Goal: Task Accomplishment & Management: Use online tool/utility

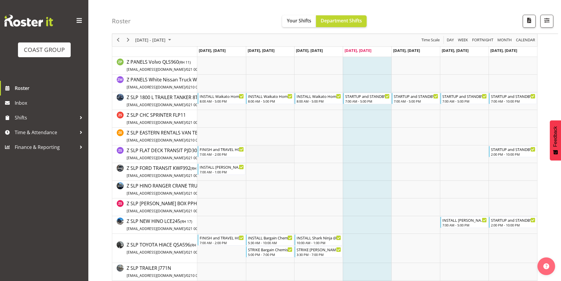
scroll to position [1001, 0]
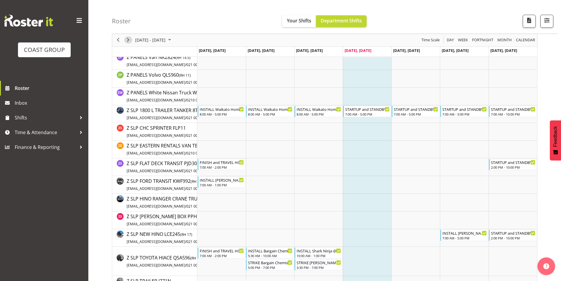
click at [129, 40] on span "Next" at bounding box center [128, 40] width 7 height 7
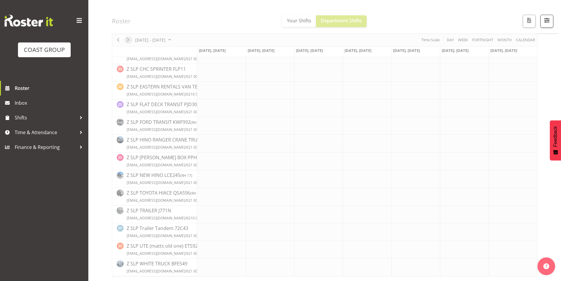
scroll to position [991, 0]
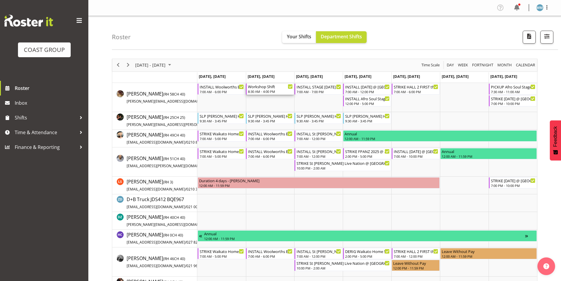
click at [257, 87] on div "Workshop Shift" at bounding box center [270, 86] width 45 height 6
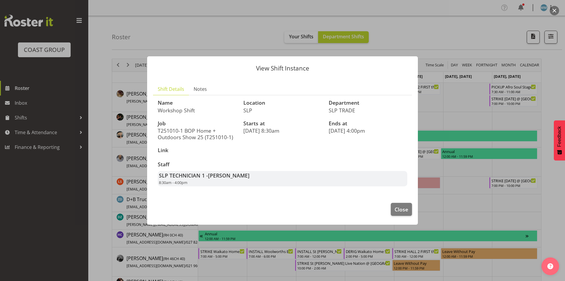
click at [432, 85] on div at bounding box center [282, 140] width 565 height 281
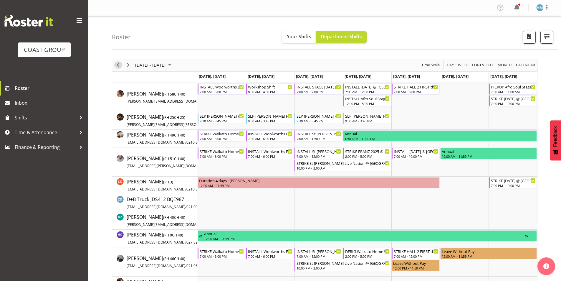
click at [115, 67] on span "Previous" at bounding box center [118, 64] width 7 height 7
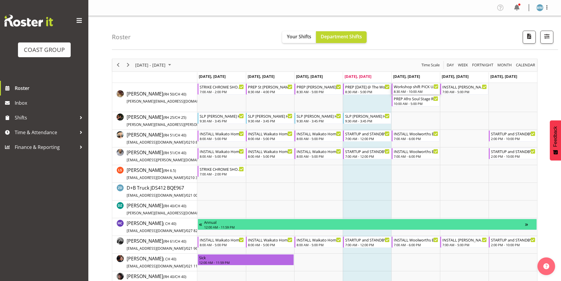
click at [421, 90] on div "8:30 AM - 10:00 AM" at bounding box center [416, 91] width 45 height 5
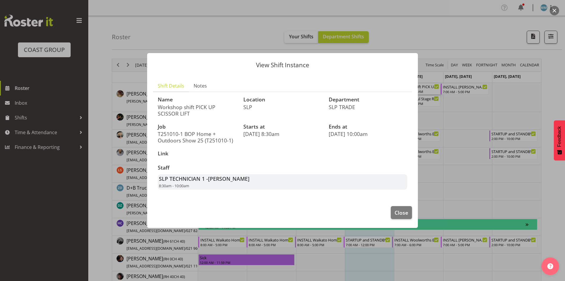
click at [462, 121] on div at bounding box center [282, 140] width 565 height 281
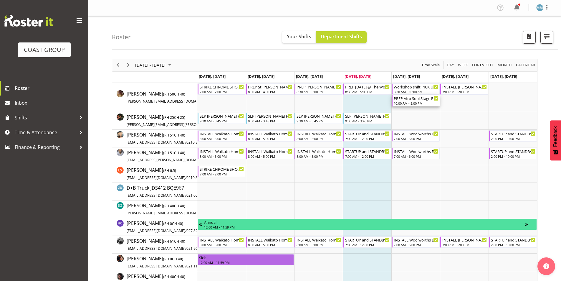
click at [417, 100] on div "PREP Afro Soul Stage Rosers @ The Workshop" at bounding box center [416, 98] width 45 height 6
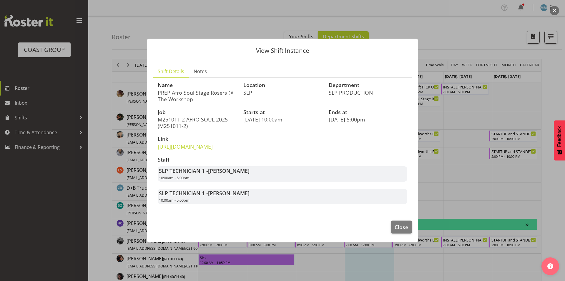
click at [468, 120] on div at bounding box center [282, 140] width 565 height 281
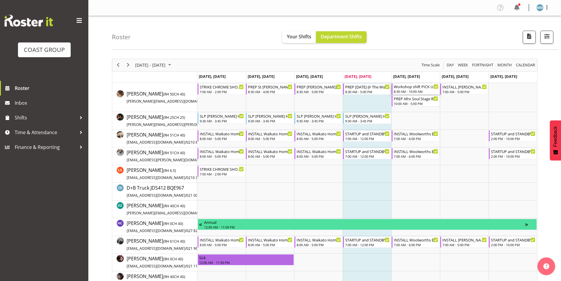
click at [419, 89] on div "Workshop shift PICK UP SCISSOR LIFT 8:30 AM - 10:00 AM" at bounding box center [416, 88] width 45 height 11
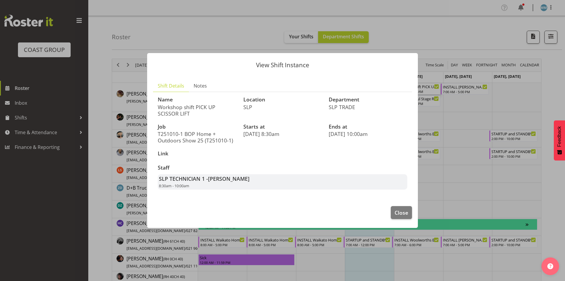
click at [486, 106] on div at bounding box center [282, 140] width 565 height 281
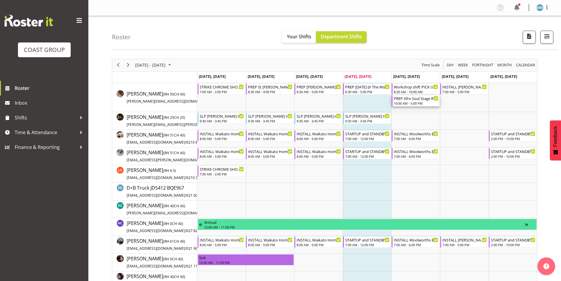
click at [424, 100] on div "PREP Afro Soul Stage Rosers @ The Workshop" at bounding box center [416, 98] width 45 height 6
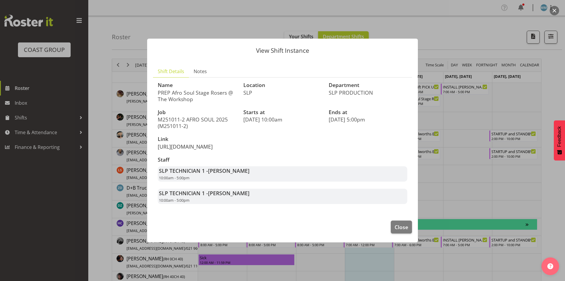
click at [195, 143] on link "[URL][DOMAIN_NAME]" at bounding box center [185, 146] width 55 height 7
